Goal: Task Accomplishment & Management: Use online tool/utility

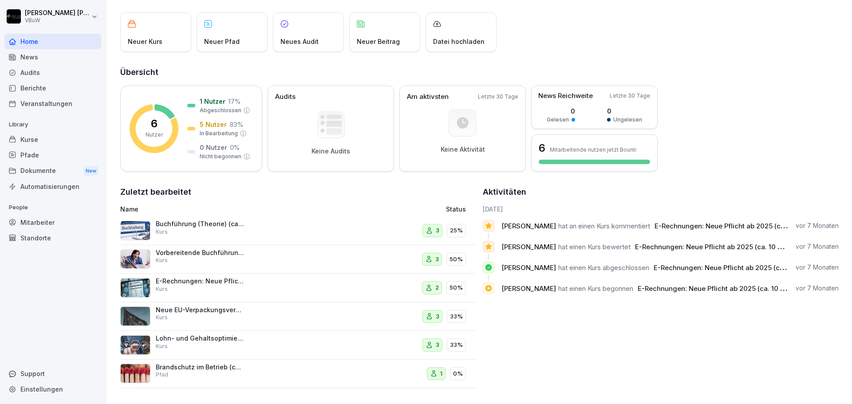
scroll to position [53, 0]
click at [35, 138] on div "Kurse" at bounding box center [52, 140] width 97 height 16
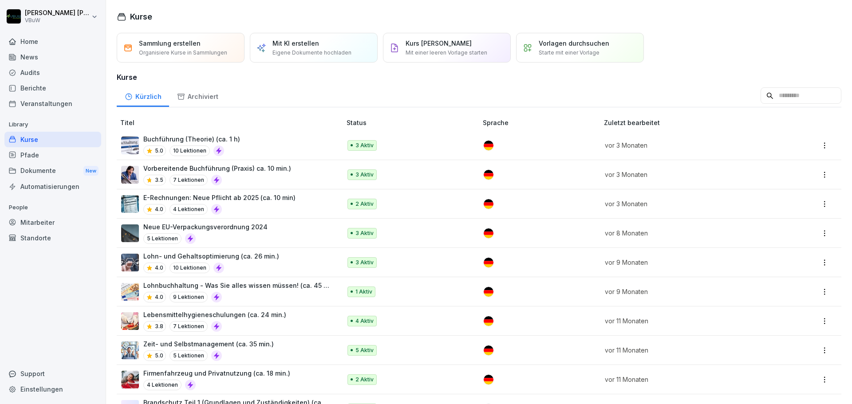
click at [769, 95] on input at bounding box center [800, 95] width 81 height 17
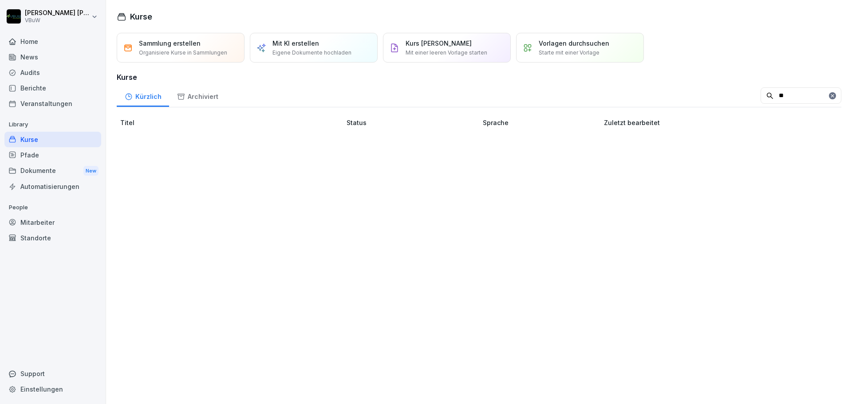
type input "*"
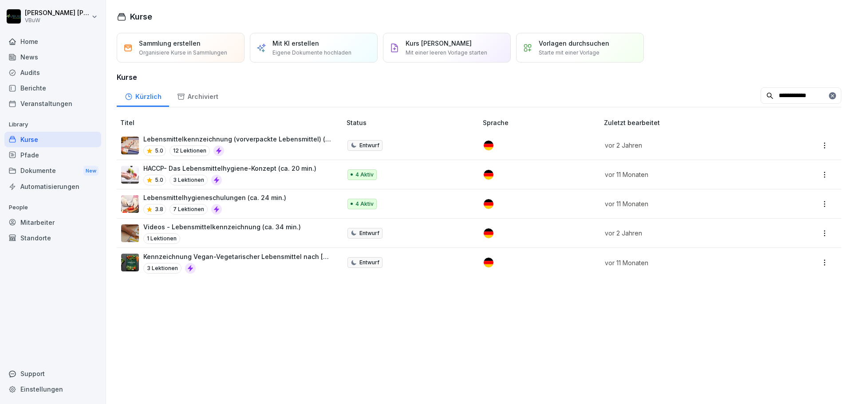
type input "**********"
click at [189, 197] on p "Lebensmittelhygieneschulungen (ca. 24 min.)" at bounding box center [214, 197] width 143 height 9
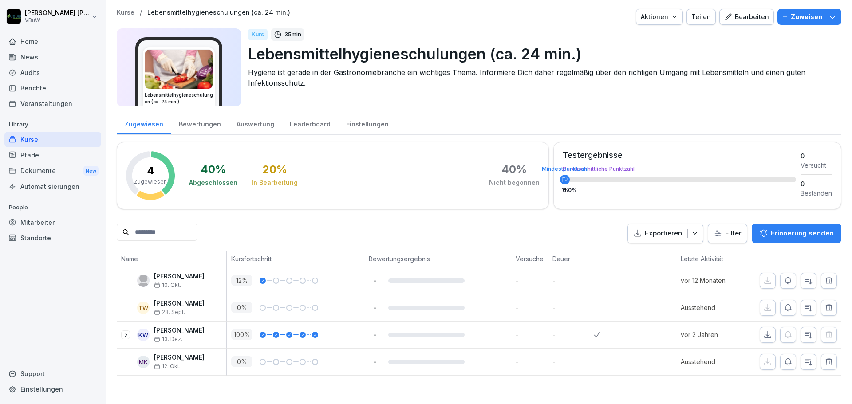
click at [750, 16] on div "Bearbeiten" at bounding box center [746, 17] width 45 height 10
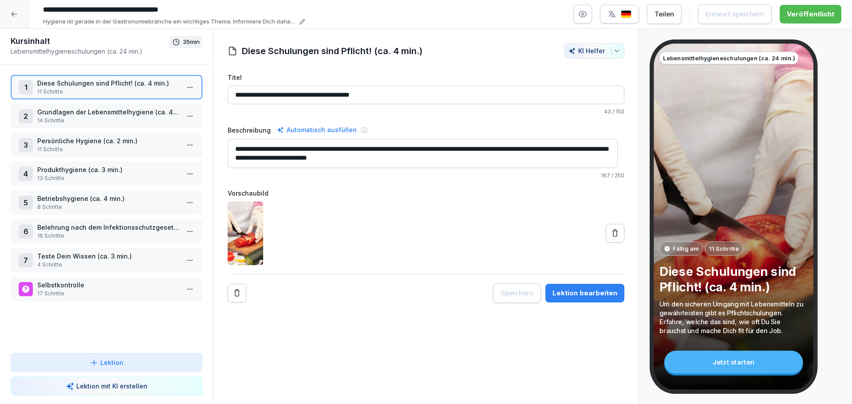
click at [573, 288] on div "Lektion bearbeiten" at bounding box center [584, 293] width 65 height 10
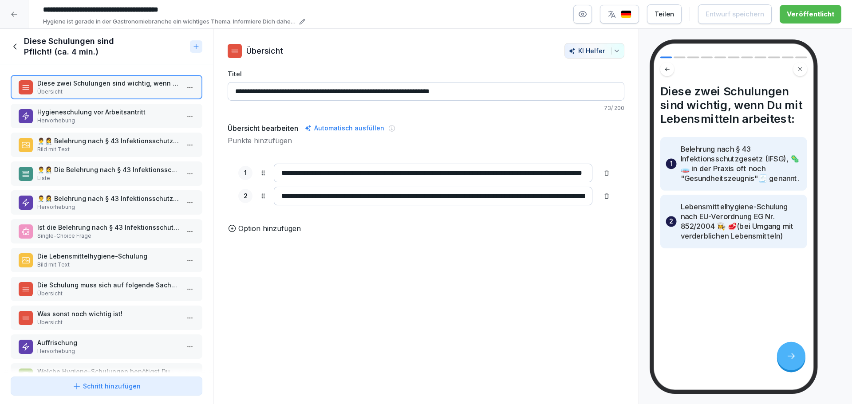
click at [106, 120] on p "Hervorhebung" at bounding box center [108, 121] width 142 height 8
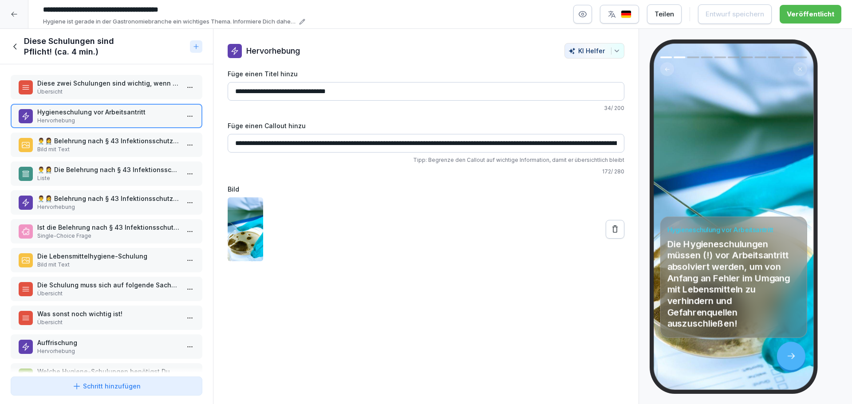
click at [100, 141] on p "👨‍⚕️👩‍⚕️ Belehrung nach § 43 Infektionsschutzgesetz (IFSG)" at bounding box center [108, 140] width 142 height 9
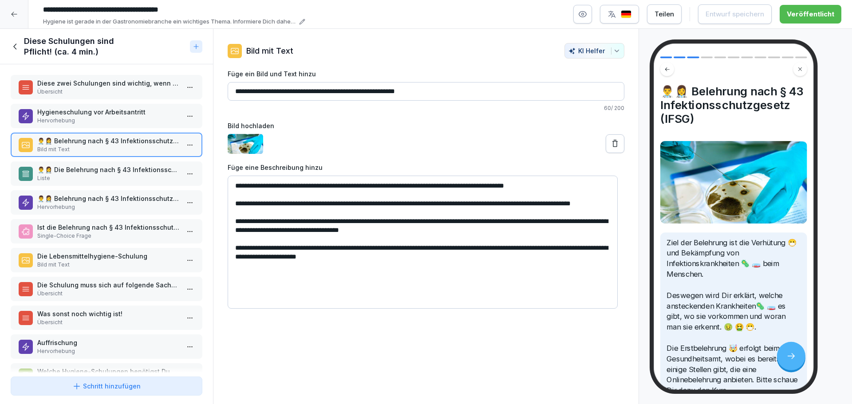
click at [114, 171] on p "👨‍⚕️👩‍⚕️ Die Belehrung nach § 43 Infektionsschutzgesetz ist verpflichtend für a…" at bounding box center [108, 169] width 142 height 9
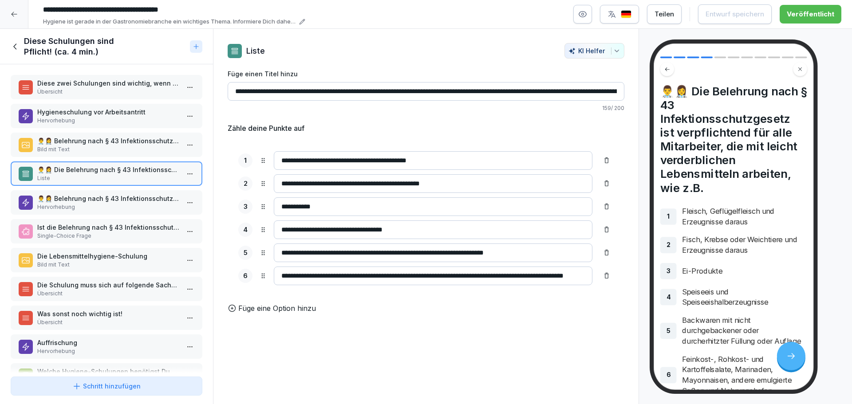
click at [118, 201] on p "👨‍⚕️👩‍⚕️ Belehrung nach § 43 Infektionsschutzgesetz oder Gesundheitszeugnis" at bounding box center [108, 198] width 142 height 9
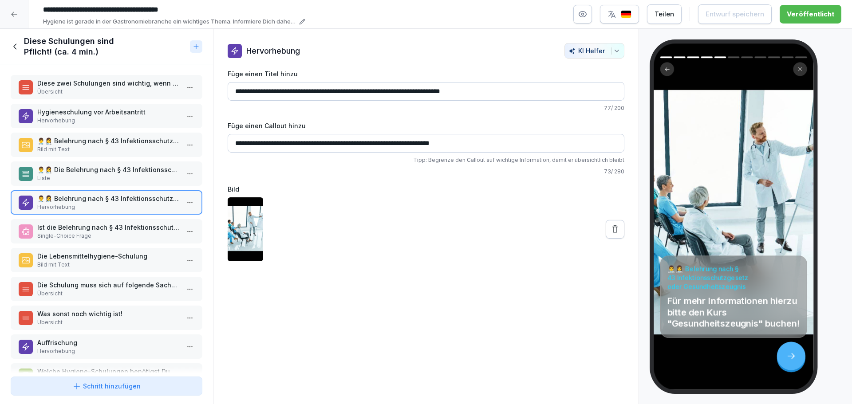
click at [111, 231] on p "Ist die Belehrung nach § 43 Infektionsschutzgesetz vor Arbeitsantritt verpflich…" at bounding box center [108, 227] width 142 height 9
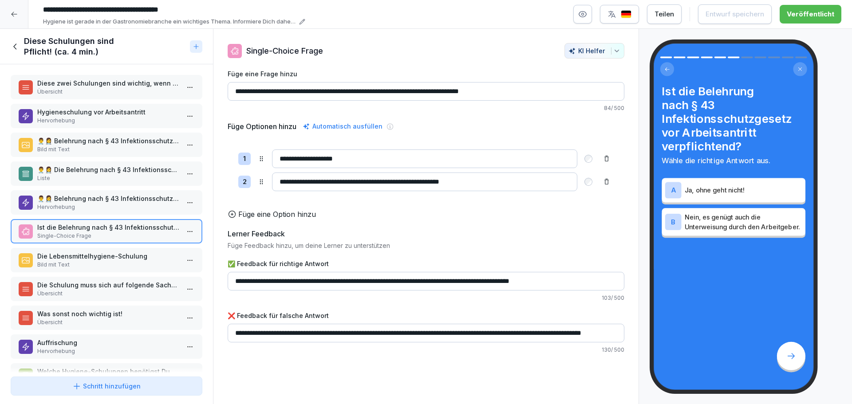
click at [124, 264] on p "Bild mit Text" at bounding box center [108, 265] width 142 height 8
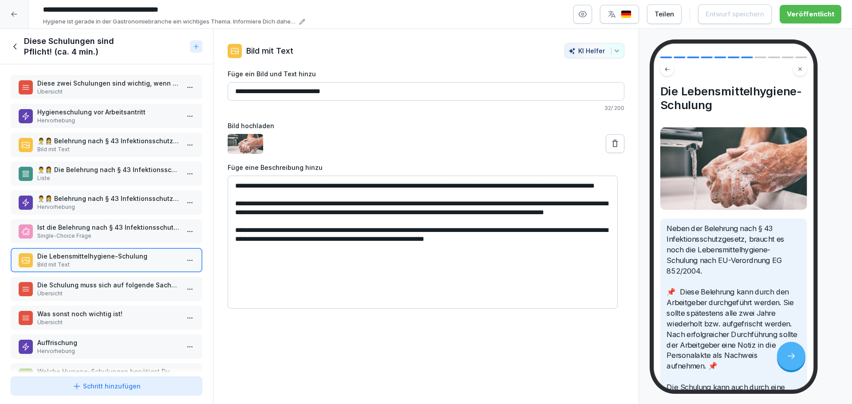
click at [110, 139] on p "👨‍⚕️👩‍⚕️ Belehrung nach § 43 Infektionsschutzgesetz (IFSG)" at bounding box center [108, 140] width 142 height 9
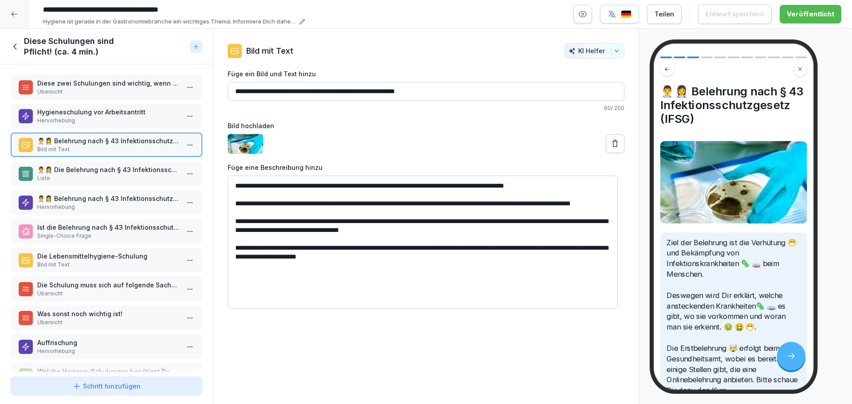
click at [115, 173] on p "👨‍⚕️👩‍⚕️ Die Belehrung nach § 43 Infektionsschutzgesetz ist verpflichtend für a…" at bounding box center [108, 169] width 142 height 9
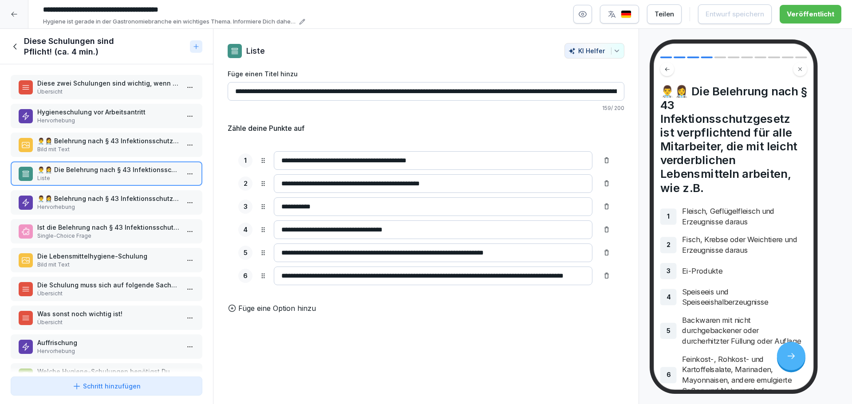
click at [102, 196] on p "👨‍⚕️👩‍⚕️ Belehrung nach § 43 Infektionsschutzgesetz oder Gesundheitszeugnis" at bounding box center [108, 198] width 142 height 9
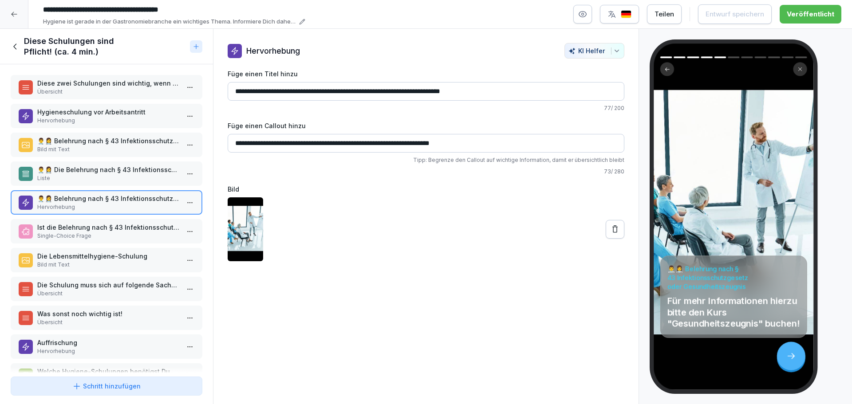
click at [96, 230] on p "Ist die Belehrung nach § 43 Infektionsschutzgesetz vor Arbeitsantritt verpflich…" at bounding box center [108, 227] width 142 height 9
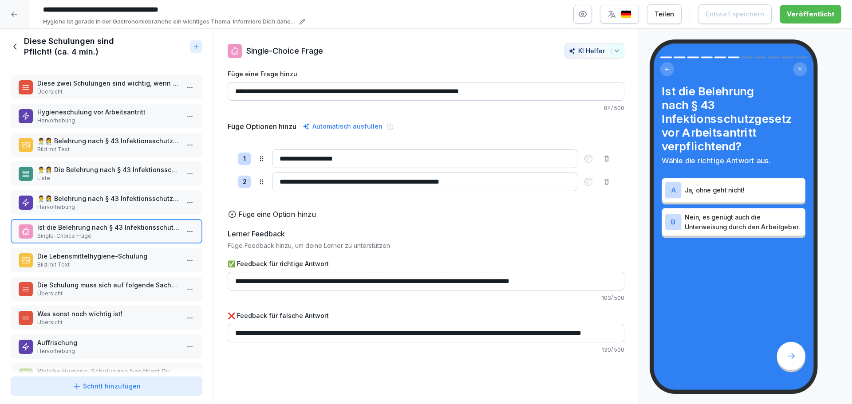
click at [94, 253] on p "Die Lebensmittelhygiene-Schulung" at bounding box center [108, 255] width 142 height 9
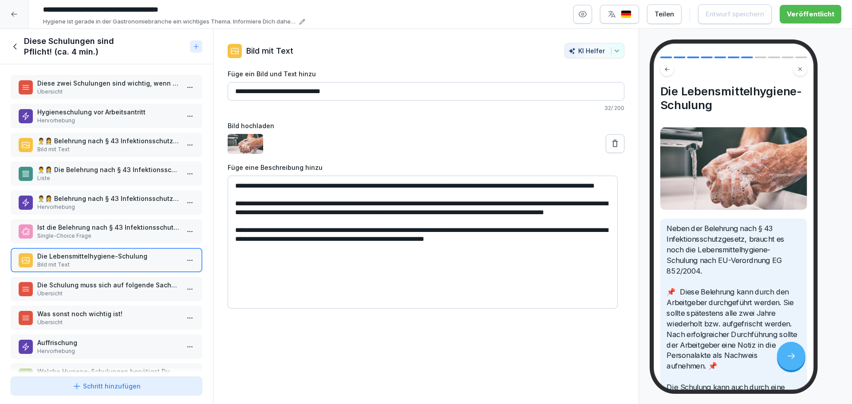
click at [11, 43] on icon at bounding box center [16, 47] width 10 height 10
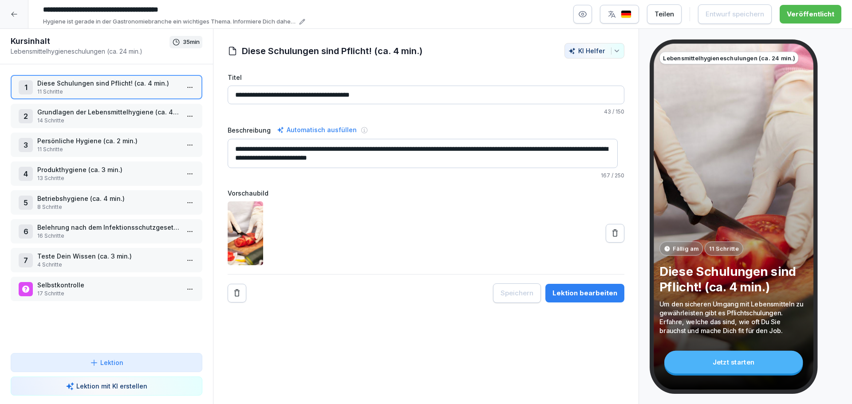
click at [11, 12] on icon at bounding box center [14, 14] width 7 height 7
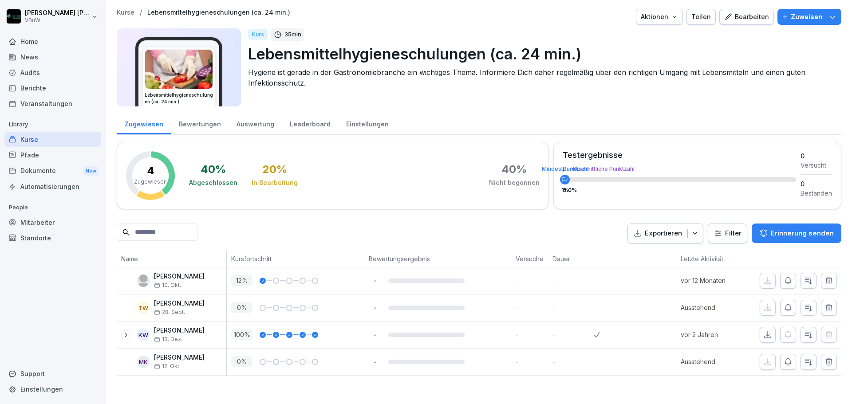
click at [39, 137] on div "Kurse" at bounding box center [52, 140] width 97 height 16
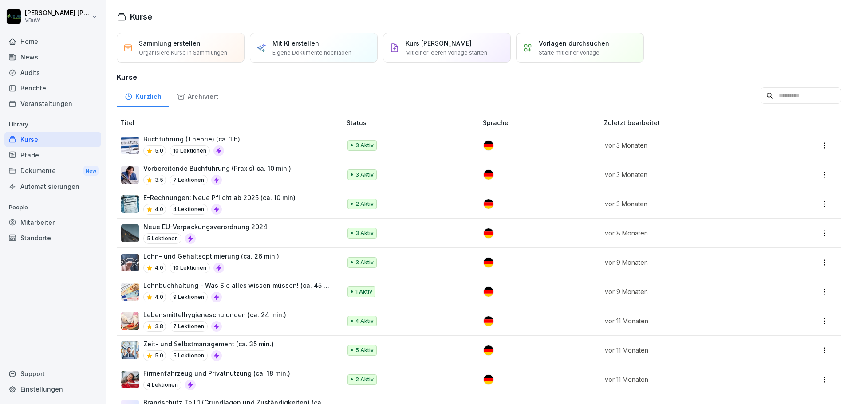
click at [760, 93] on input at bounding box center [800, 95] width 81 height 17
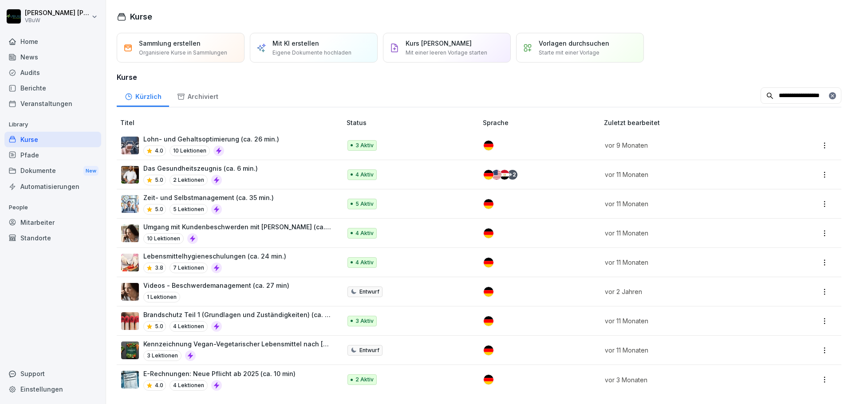
type input "**********"
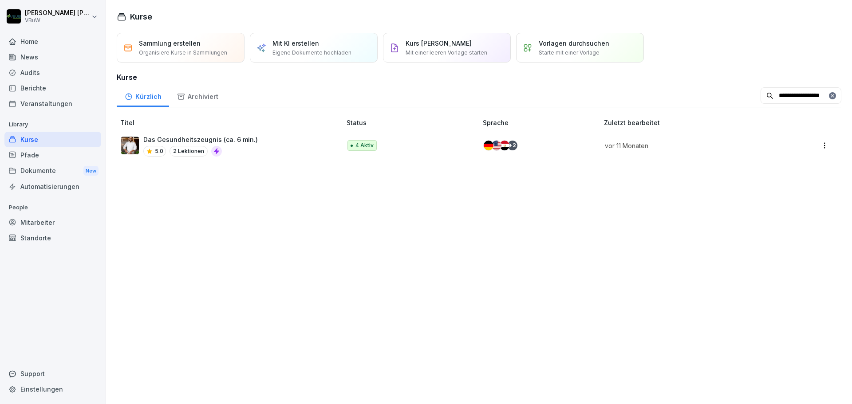
click at [237, 142] on p "Das Gesundheitszeugnis (ca. 6 min.)" at bounding box center [200, 139] width 114 height 9
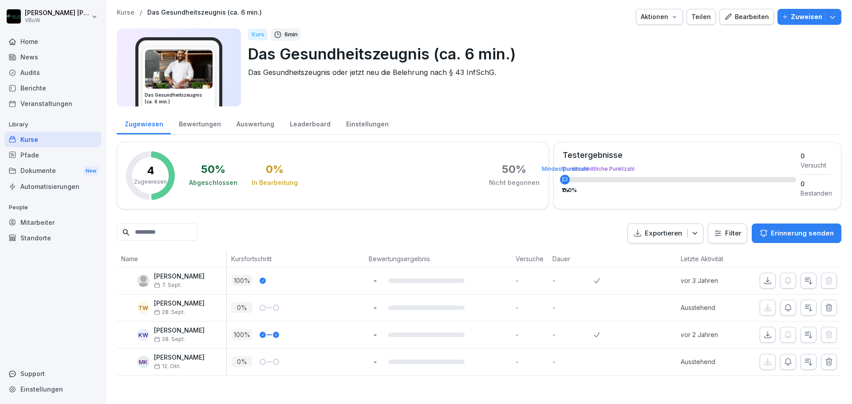
click at [753, 16] on div "Bearbeiten" at bounding box center [746, 17] width 45 height 10
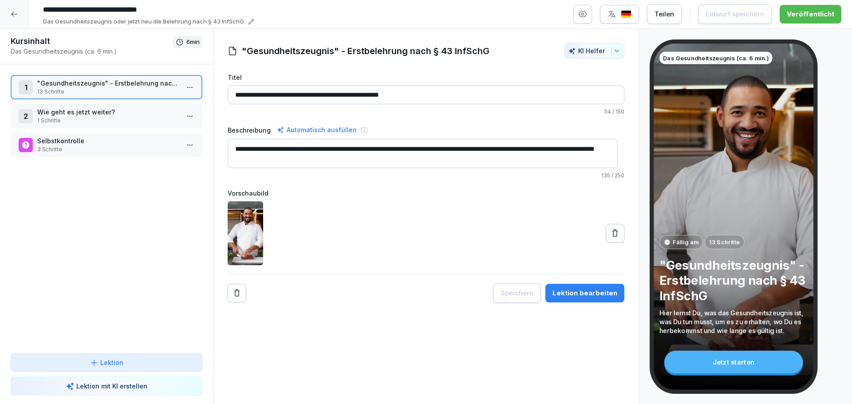
click at [16, 14] on icon at bounding box center [14, 14] width 6 height 5
